Goal: Information Seeking & Learning: Learn about a topic

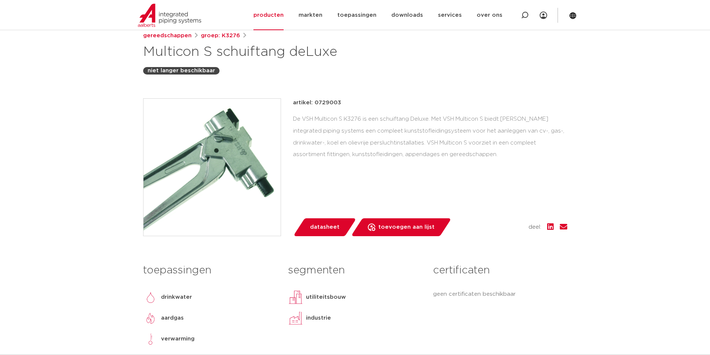
scroll to position [1, 0]
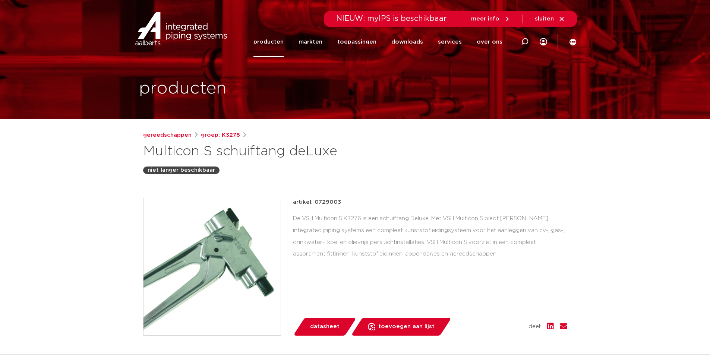
click at [280, 41] on link "producten" at bounding box center [269, 42] width 30 height 30
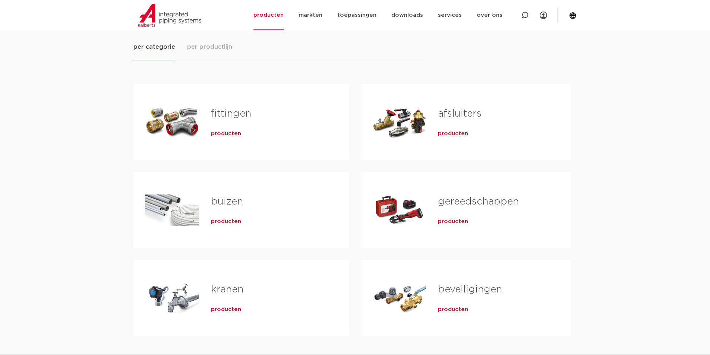
scroll to position [112, 0]
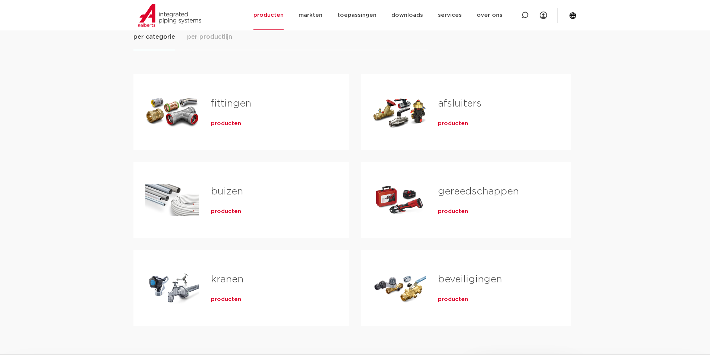
click at [229, 193] on link "buizen" at bounding box center [227, 192] width 32 height 10
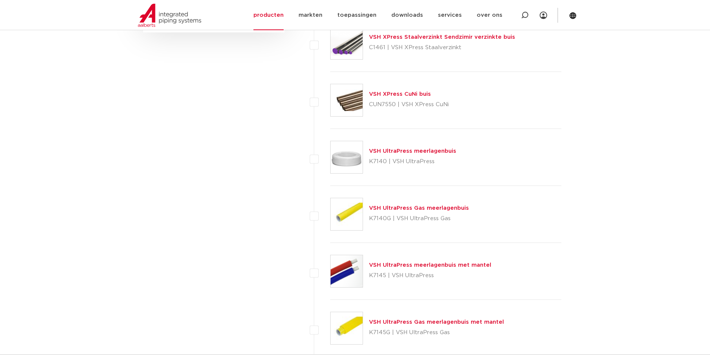
scroll to position [485, 0]
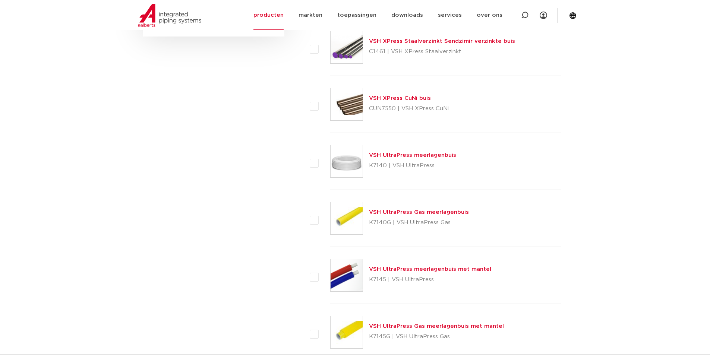
click at [430, 157] on link "VSH UltraPress meerlagenbuis" at bounding box center [412, 155] width 87 height 6
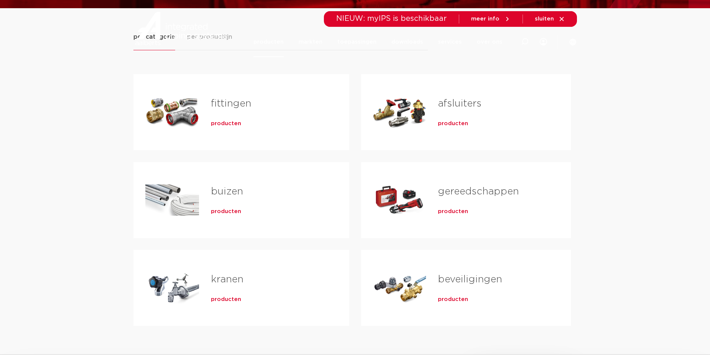
click at [178, 110] on div "Tabs. Open items met enter of spatie, sluit af met escape en navigeer met de pi…" at bounding box center [172, 112] width 54 height 52
click at [224, 103] on link "fittingen" at bounding box center [231, 104] width 40 height 10
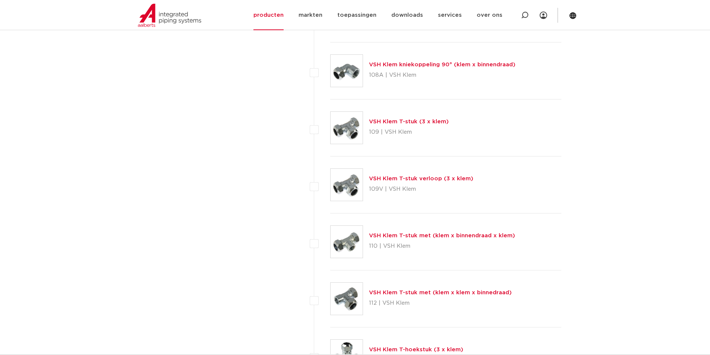
scroll to position [783, 0]
